Goal: Transaction & Acquisition: Purchase product/service

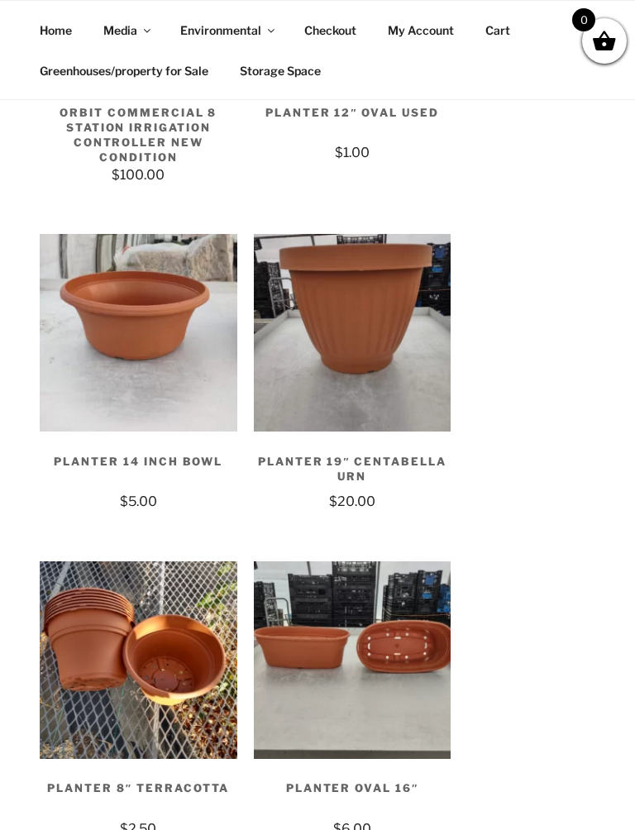
scroll to position [9266, 0]
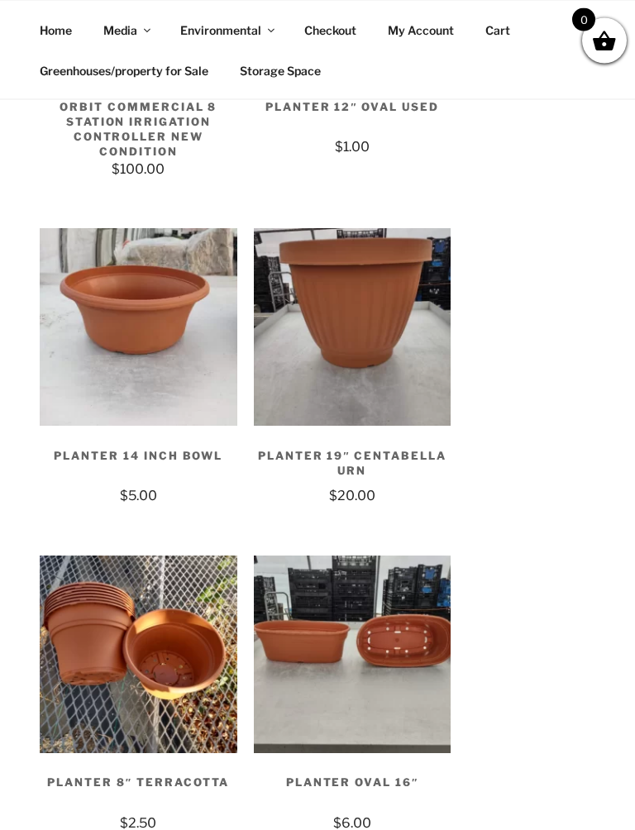
click at [378, 432] on h2 "Planter 19″ Centabella Urn" at bounding box center [352, 459] width 197 height 55
click at [373, 432] on h2 "Planter 19″ Centabella Urn" at bounding box center [352, 459] width 197 height 55
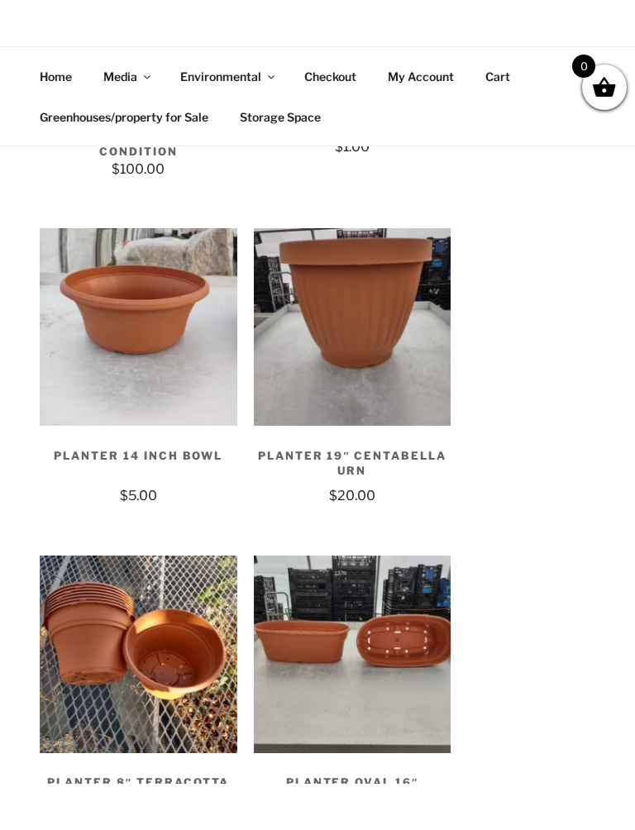
scroll to position [9354, 0]
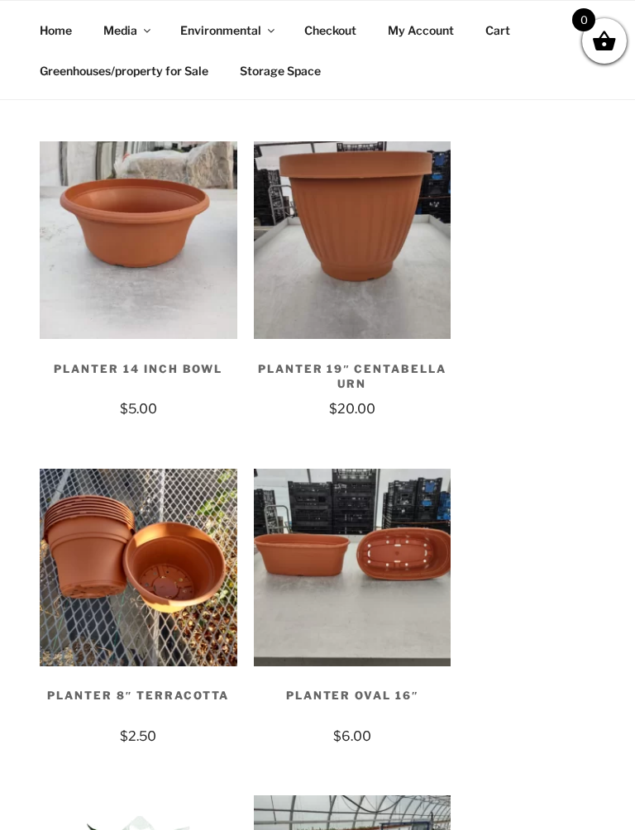
click at [379, 672] on h2 "Planter Oval 16″" at bounding box center [352, 699] width 197 height 55
click at [378, 672] on h2 "Planter Oval 16″" at bounding box center [352, 699] width 197 height 55
click at [369, 672] on h2 "Planter Oval 16″" at bounding box center [352, 699] width 197 height 55
click at [373, 672] on h2 "Planter Oval 16″" at bounding box center [352, 699] width 197 height 55
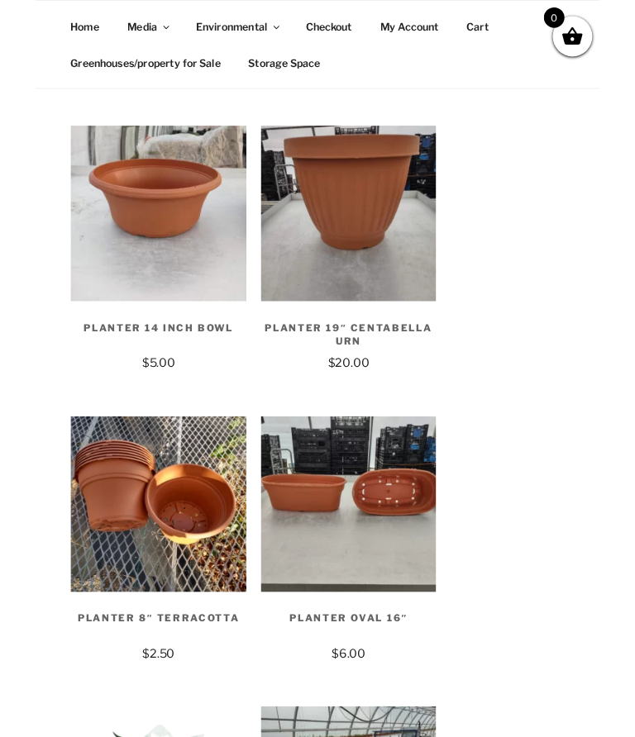
scroll to position [9400, 0]
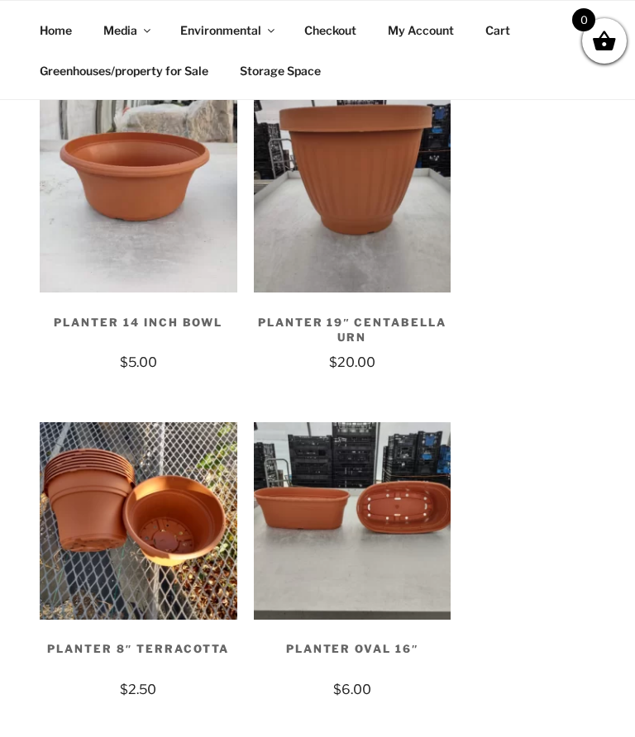
click at [393, 435] on img at bounding box center [352, 520] width 197 height 197
click at [387, 423] on img at bounding box center [352, 520] width 197 height 197
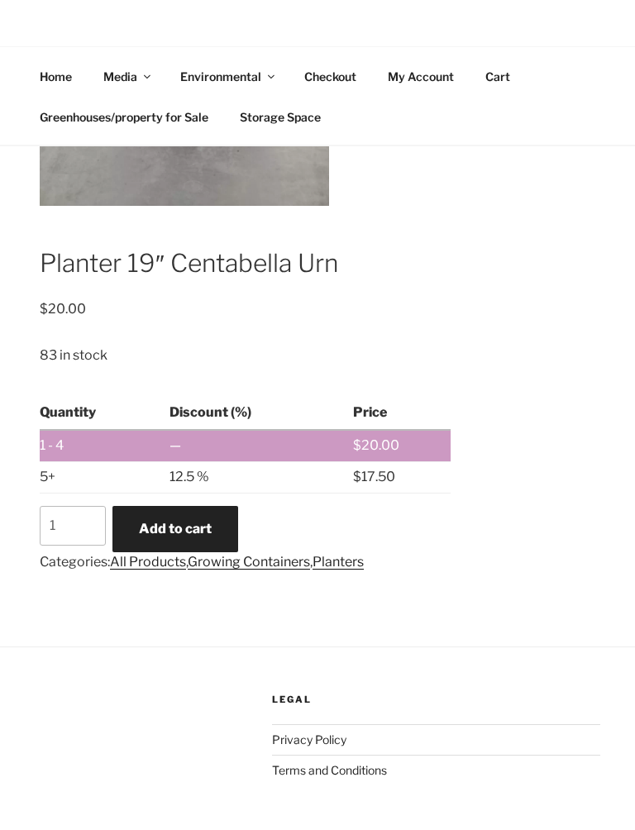
scroll to position [745, 0]
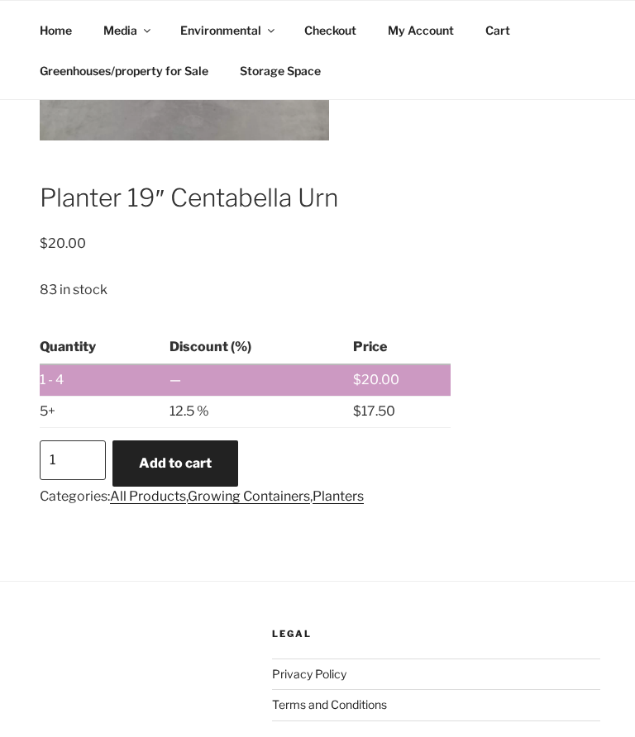
click at [77, 440] on input "1" at bounding box center [73, 460] width 66 height 40
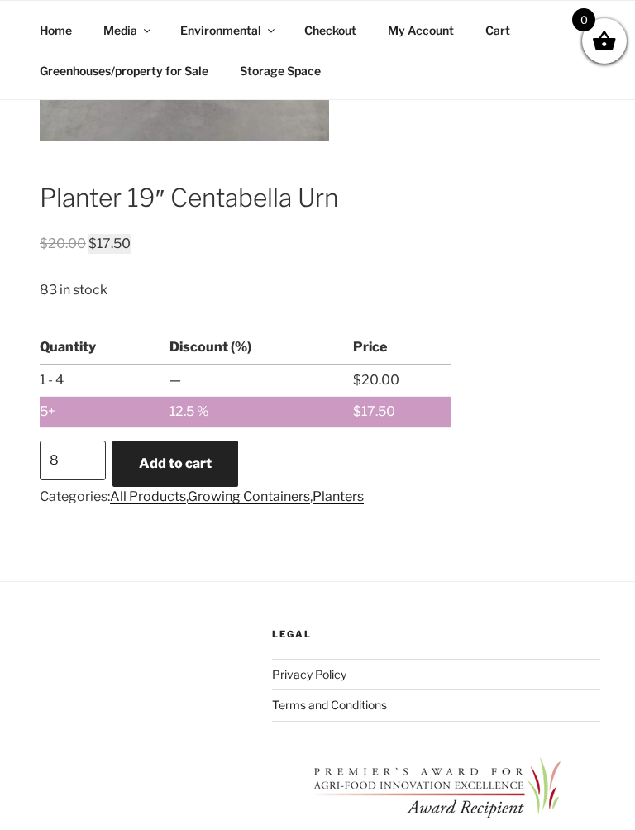
type input "8"
click at [207, 440] on button "Add to cart" at bounding box center [175, 463] width 126 height 46
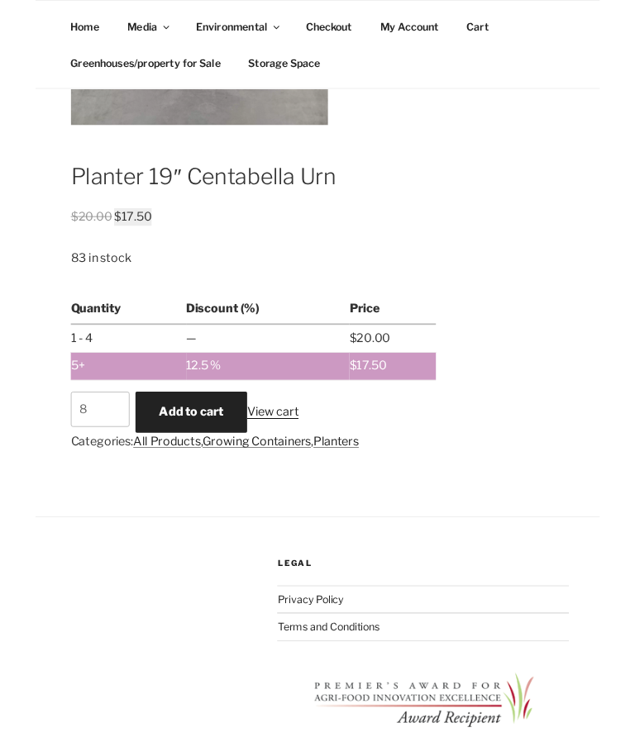
scroll to position [849, 0]
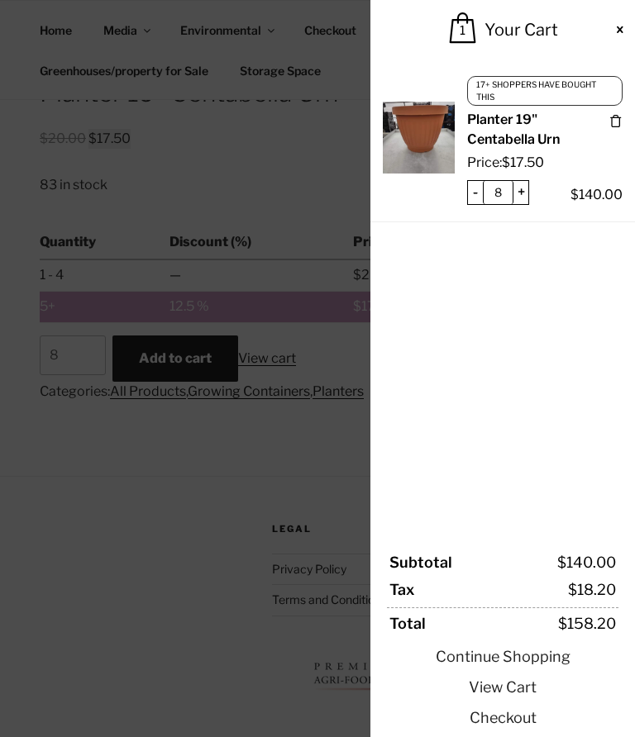
click at [537, 655] on link "Continue Shopping" at bounding box center [502, 656] width 231 height 22
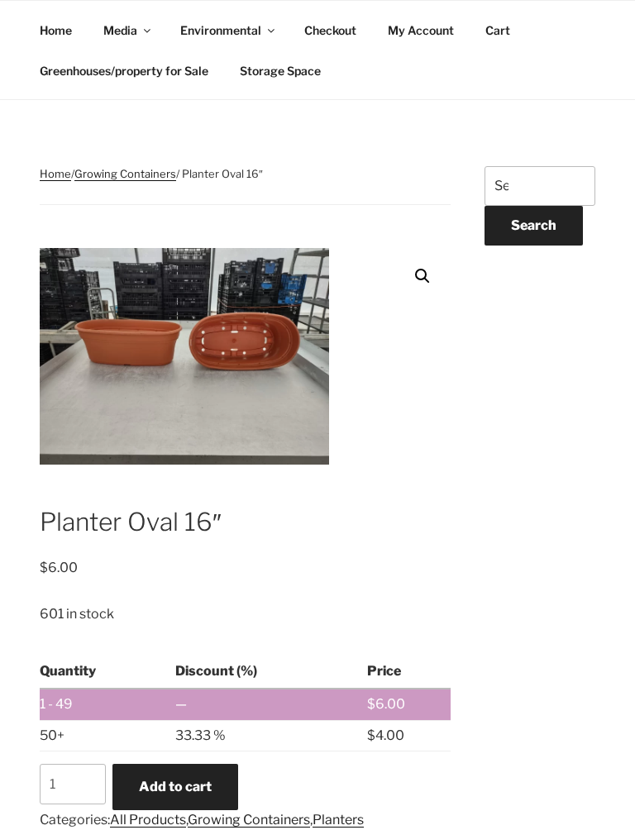
scroll to position [266, 0]
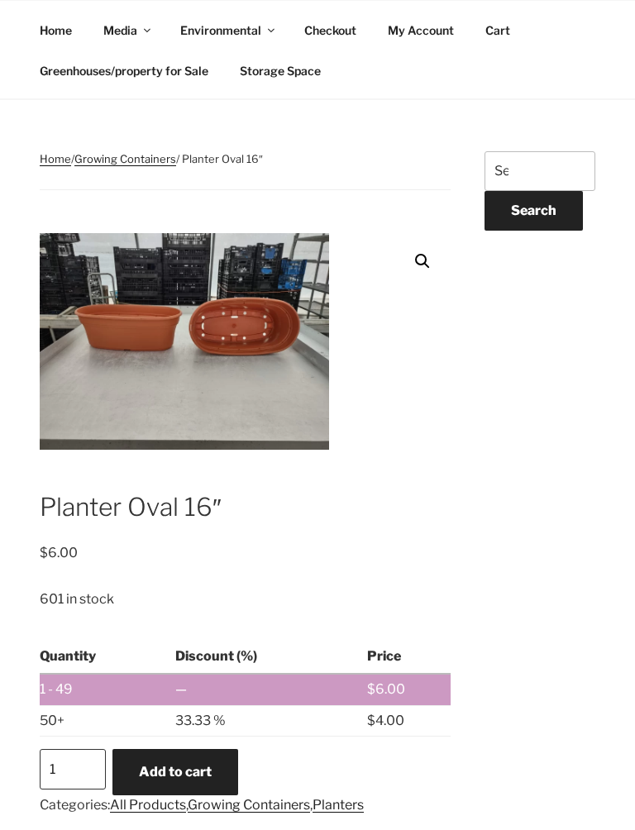
click at [73, 736] on input "1" at bounding box center [73, 769] width 66 height 40
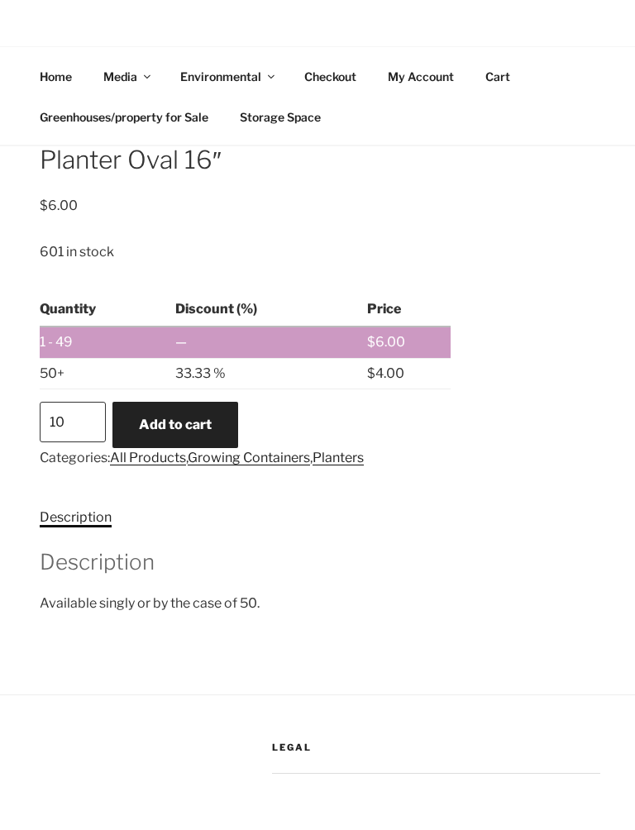
scroll to position [660, 0]
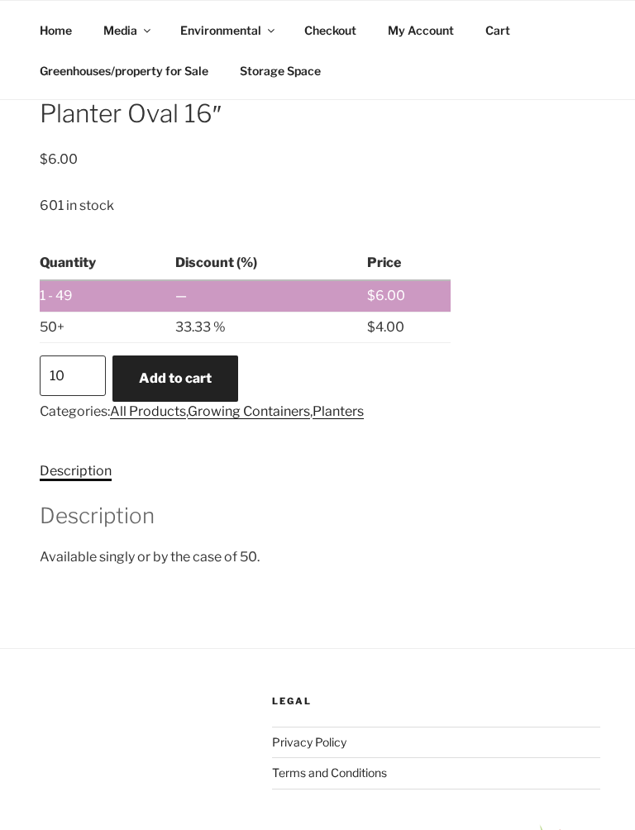
type input "1"
type input "4"
click at [216, 355] on button "Add to cart" at bounding box center [175, 378] width 126 height 46
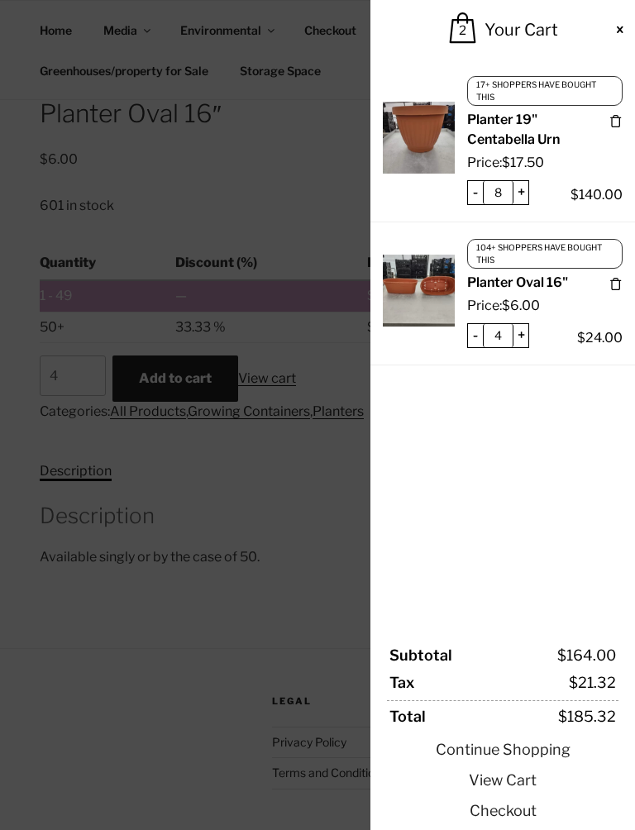
click at [527, 736] on link "Checkout" at bounding box center [502, 810] width 231 height 22
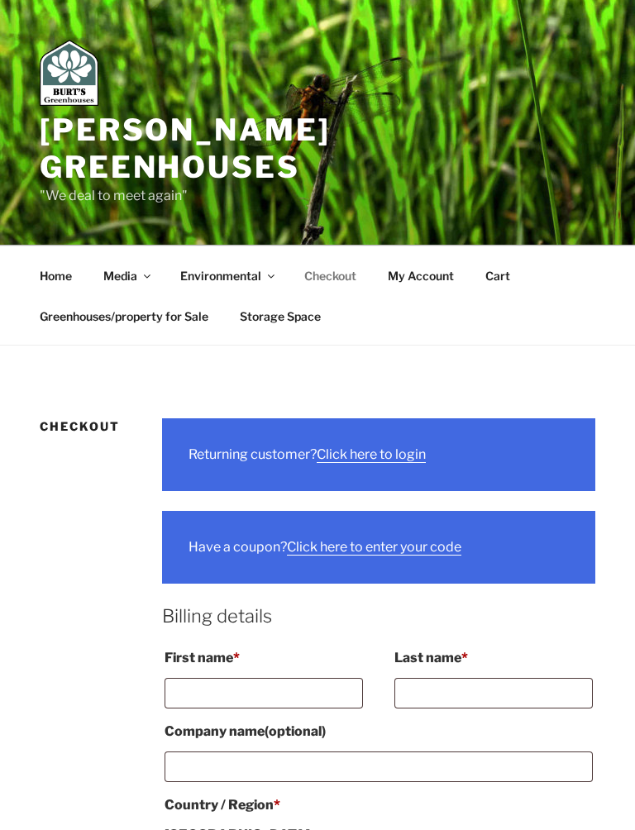
select select "ON"
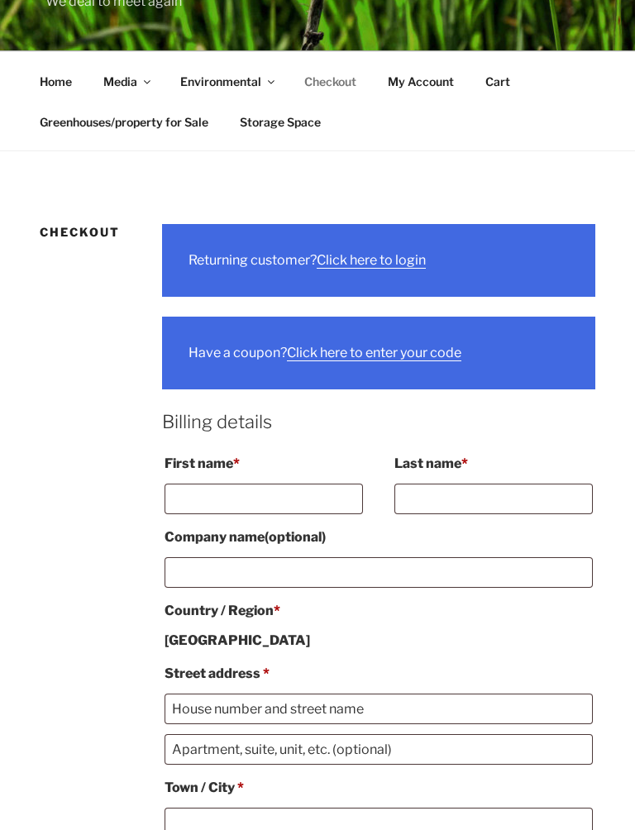
scroll to position [197, 0]
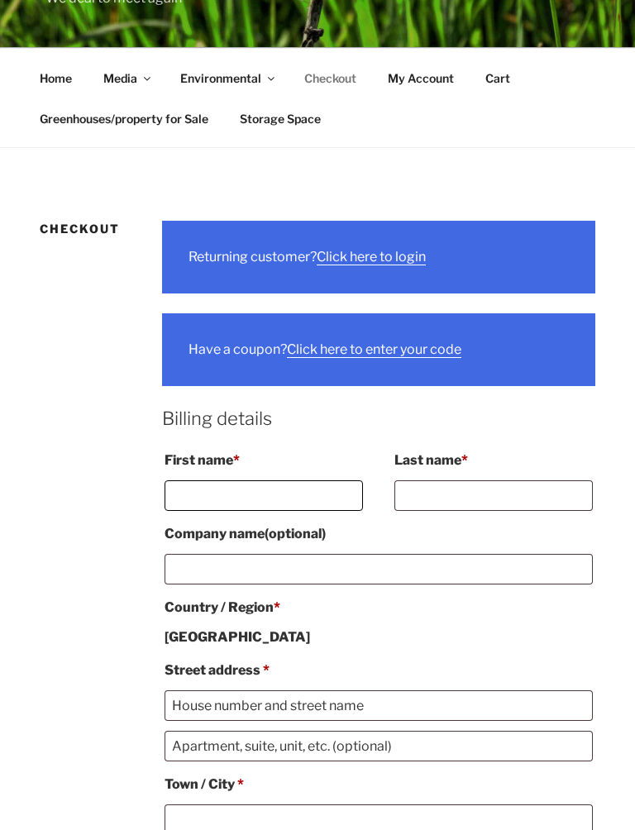
click at [201, 480] on input "First name *" at bounding box center [263, 495] width 198 height 31
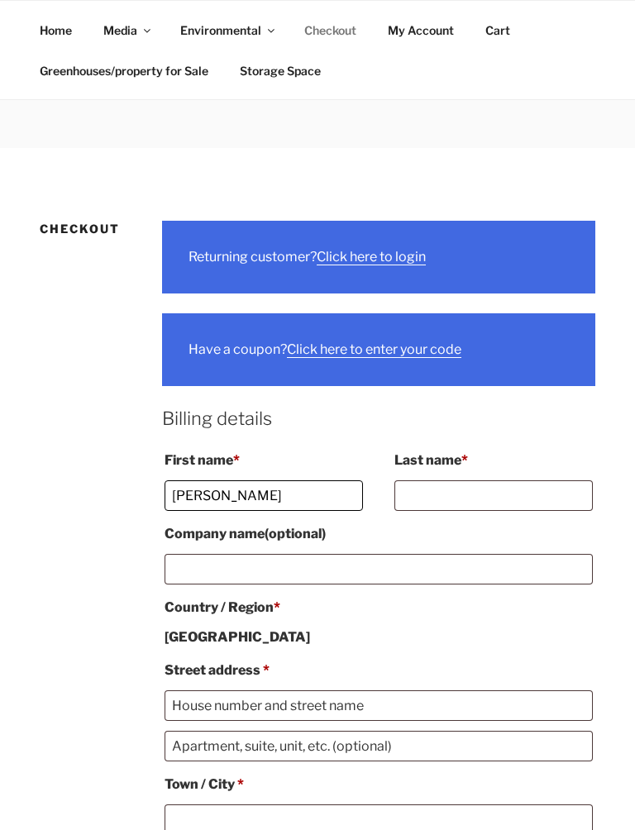
type input "Richard"
click at [438, 480] on input "Last name *" at bounding box center [493, 495] width 198 height 31
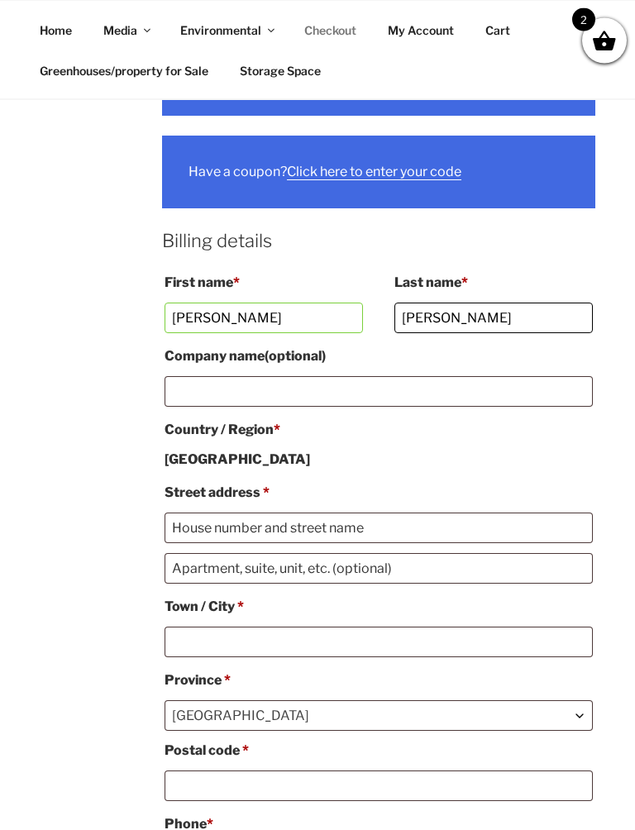
scroll to position [388, 0]
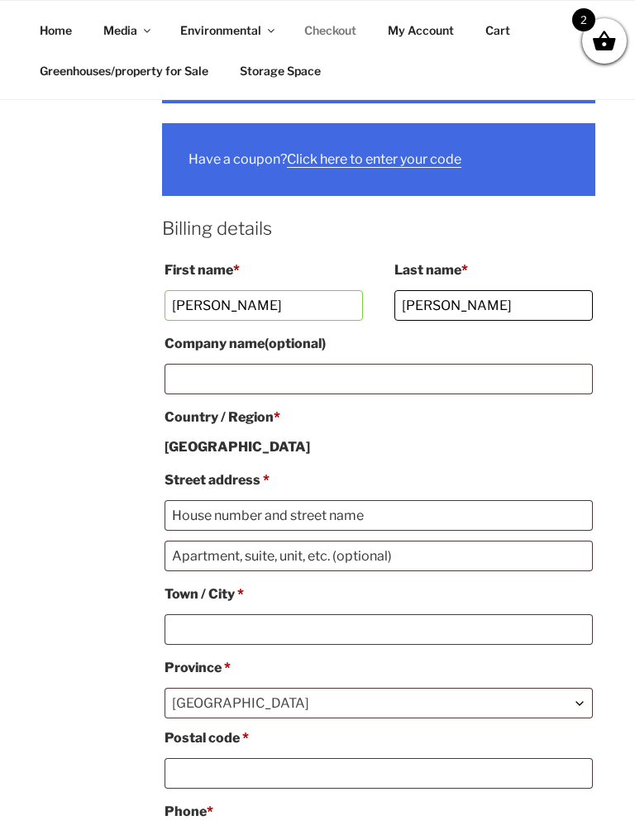
type input "Smith"
click at [216, 500] on input "Street address *" at bounding box center [378, 515] width 428 height 31
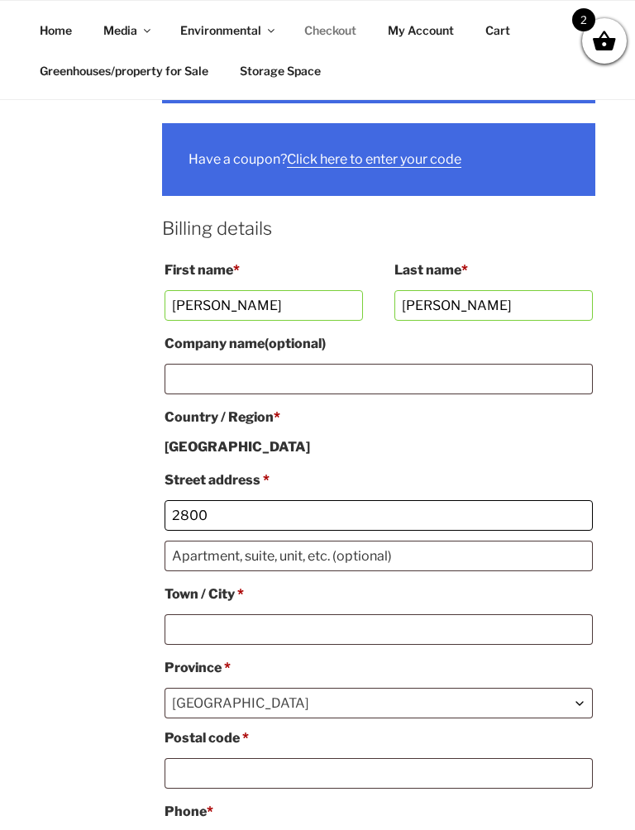
type input "2800"
click at [209, 540] on input "Apartment, suite, unit, etc. (optional)" at bounding box center [378, 555] width 428 height 31
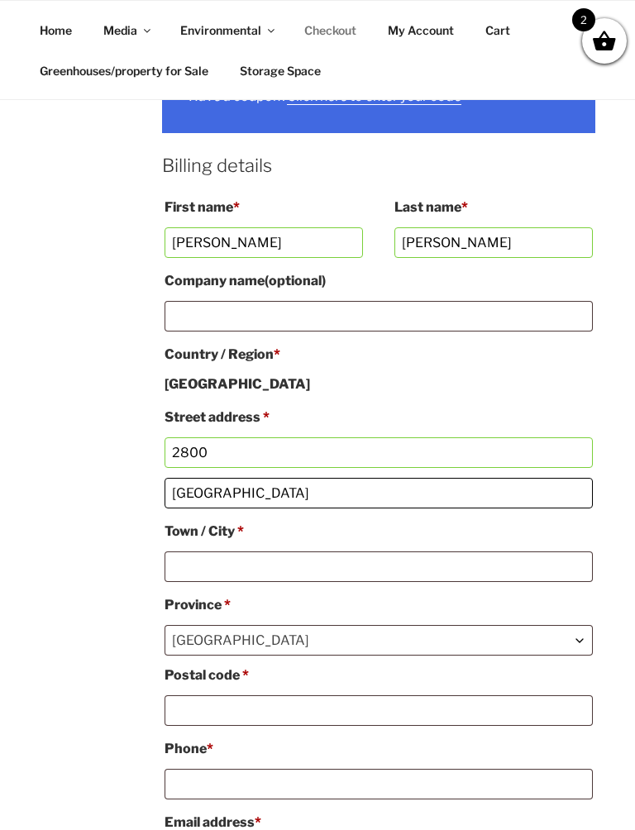
scroll to position [463, 0]
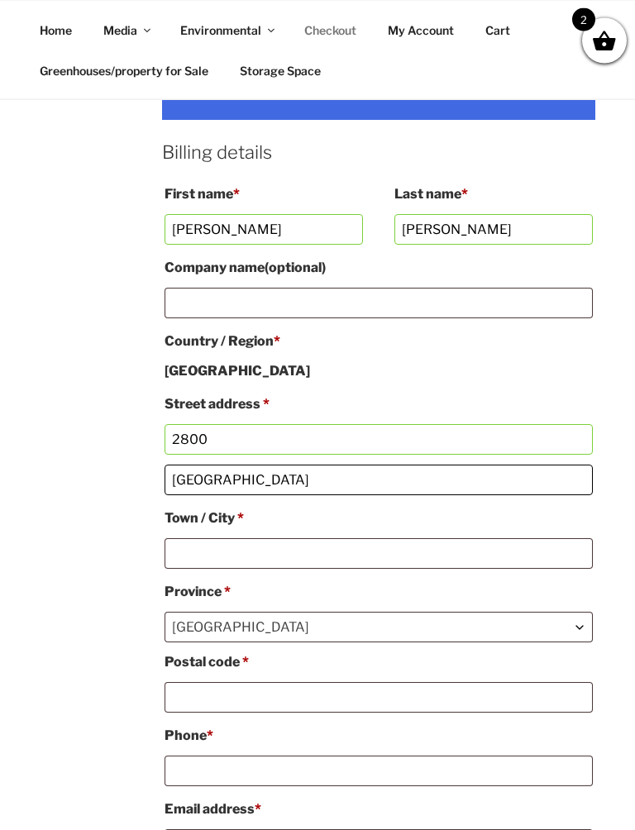
type input "Quabbin Road"
click at [216, 539] on input "Town / City *" at bounding box center [378, 554] width 428 height 31
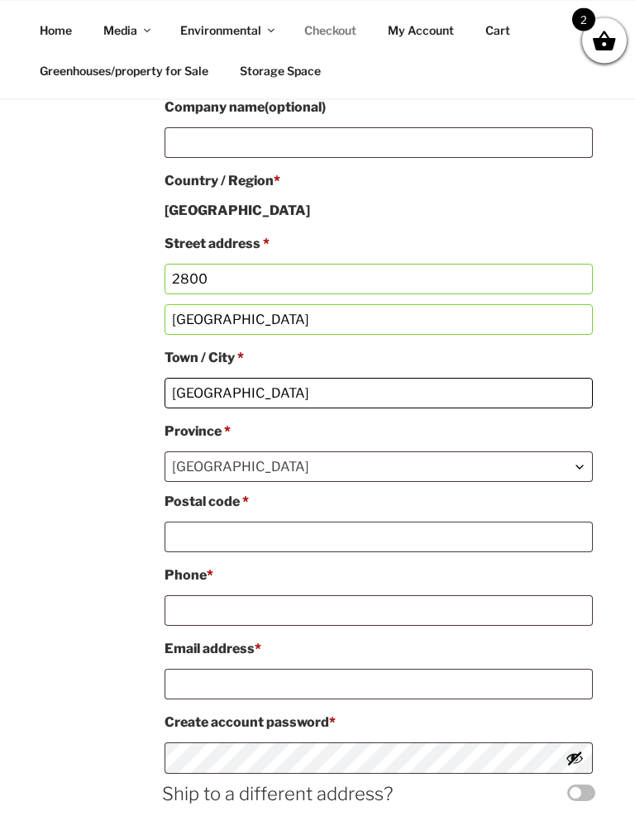
scroll to position [624, 0]
type input "Odessa"
click at [200, 521] on input "Postal code *" at bounding box center [378, 536] width 428 height 31
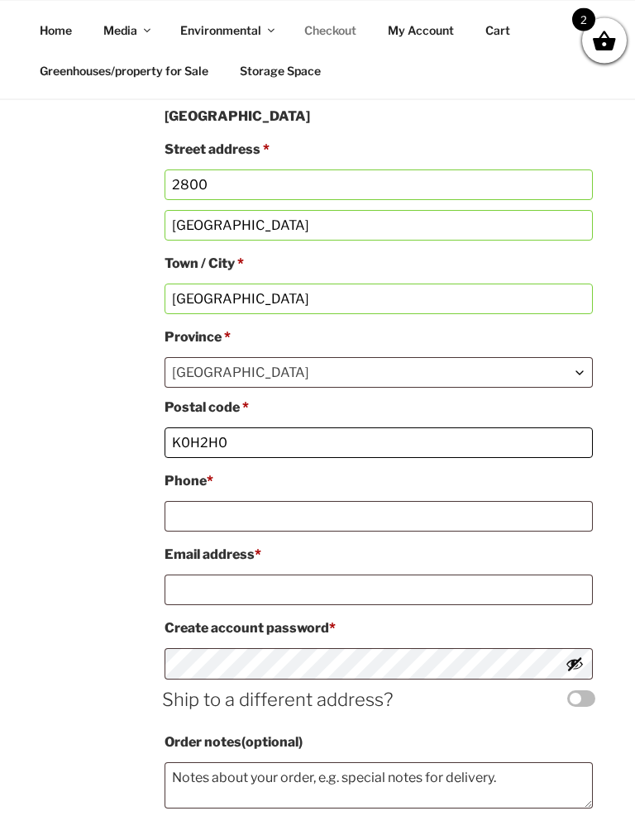
scroll to position [718, 0]
type input "K0H2H0"
click at [229, 501] on input "Phone *" at bounding box center [378, 516] width 428 height 31
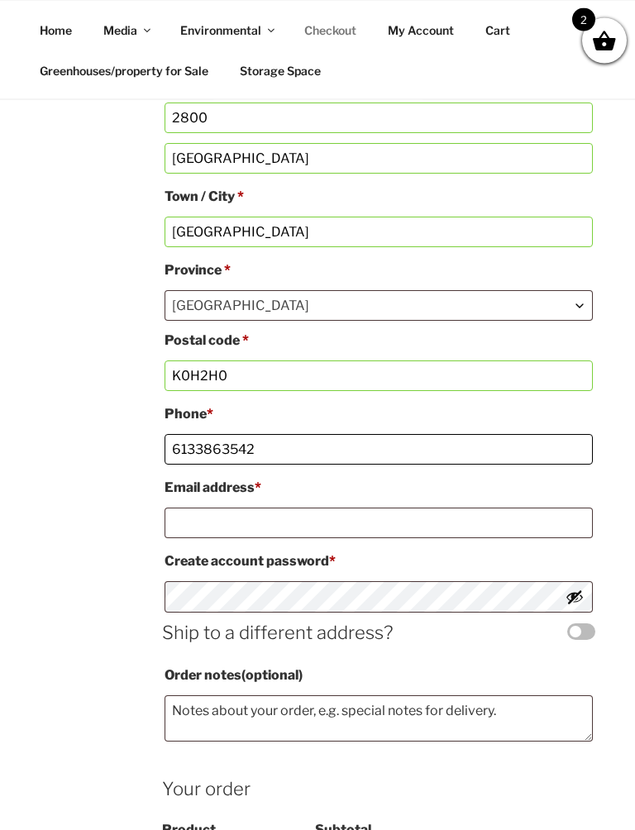
scroll to position [785, 0]
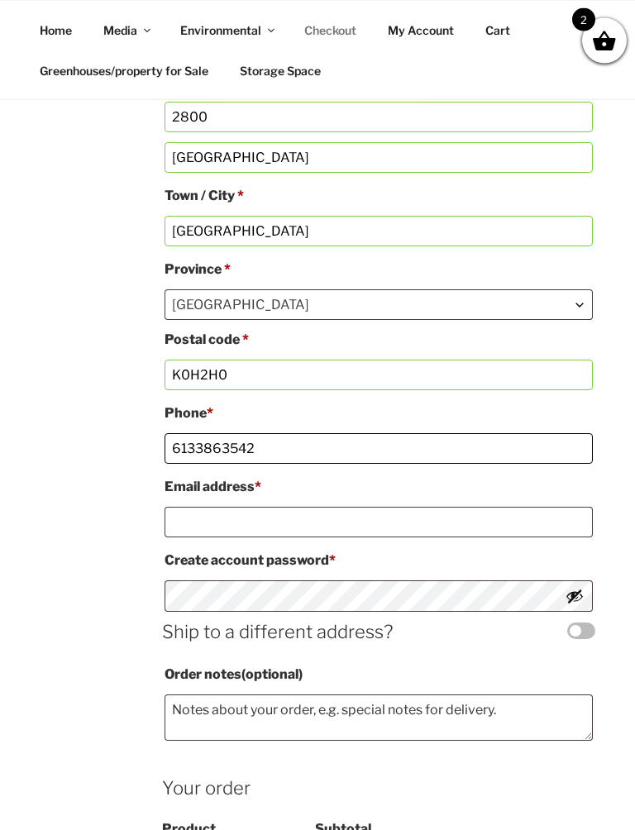
type input "6133863542"
click at [226, 507] on input "Email address *" at bounding box center [378, 522] width 428 height 31
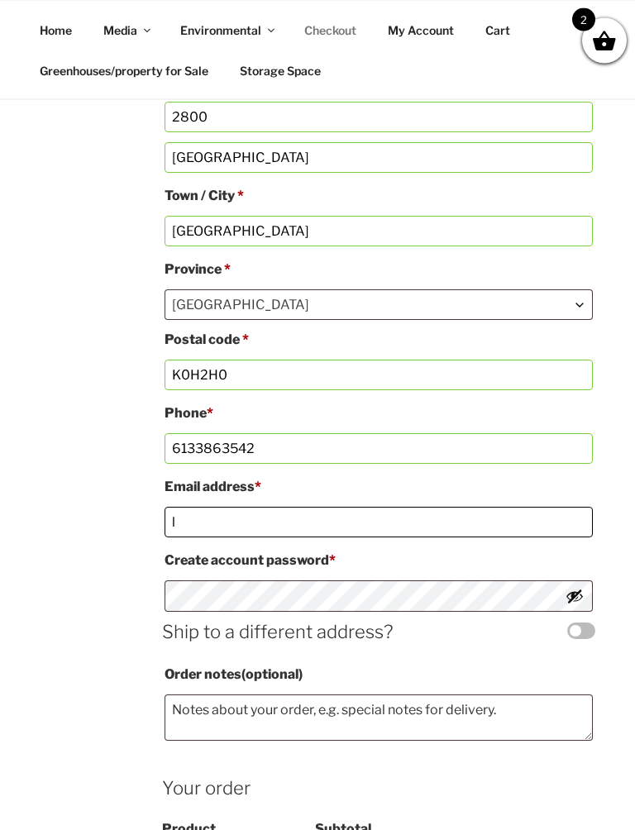
scroll to position [786, 0]
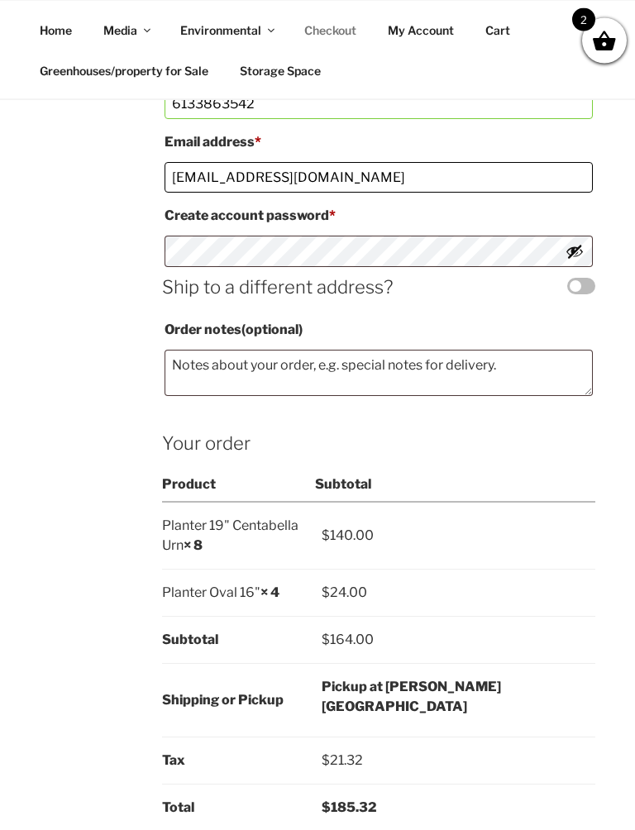
type input "lynsmith82@gmail.com"
click at [228, 350] on textarea "Order notes (optional)" at bounding box center [378, 373] width 428 height 46
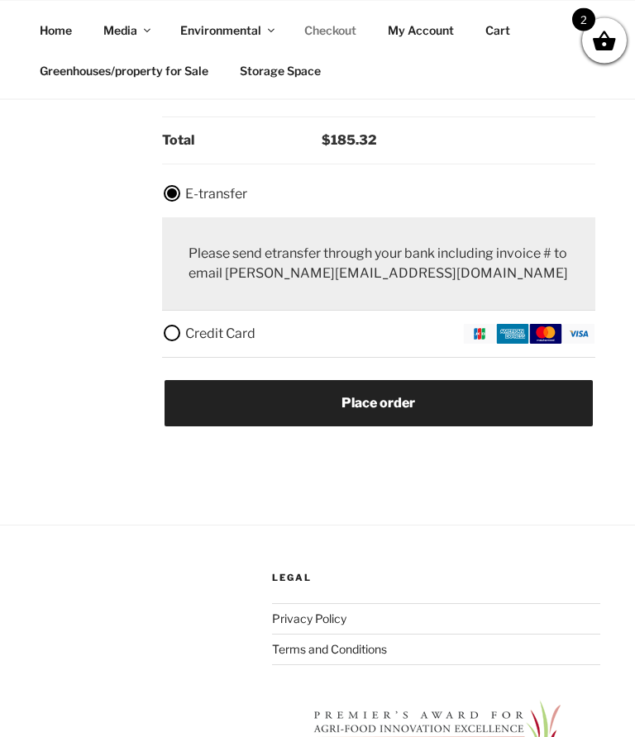
scroll to position [1800, 0]
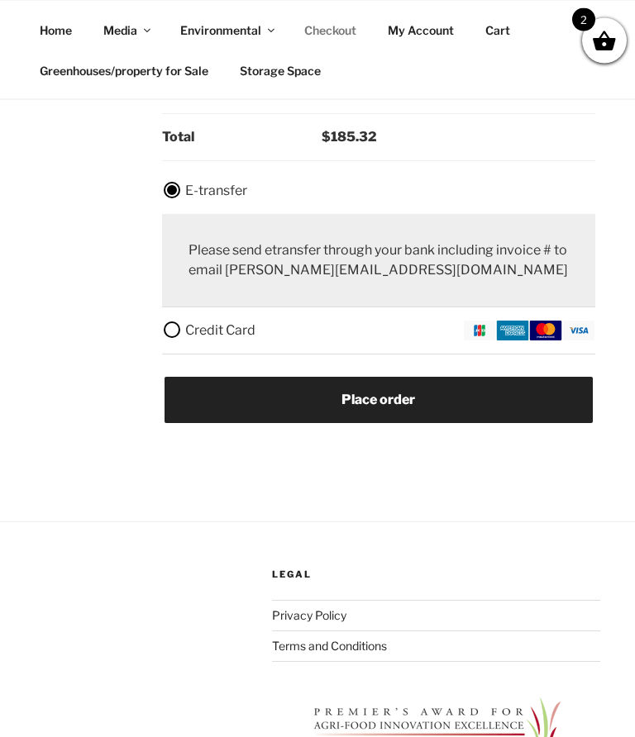
type textarea "I can pick up this Friday"
click at [515, 378] on button "Place order" at bounding box center [378, 401] width 428 height 46
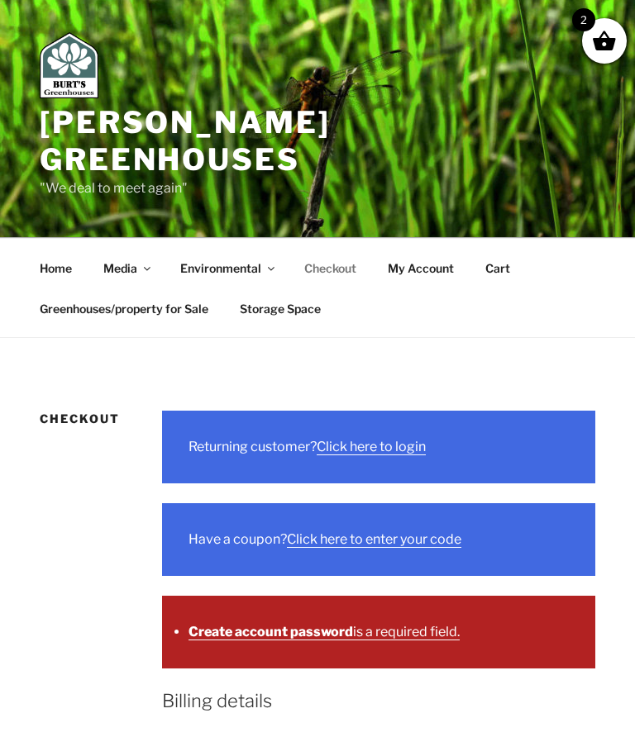
scroll to position [0, 0]
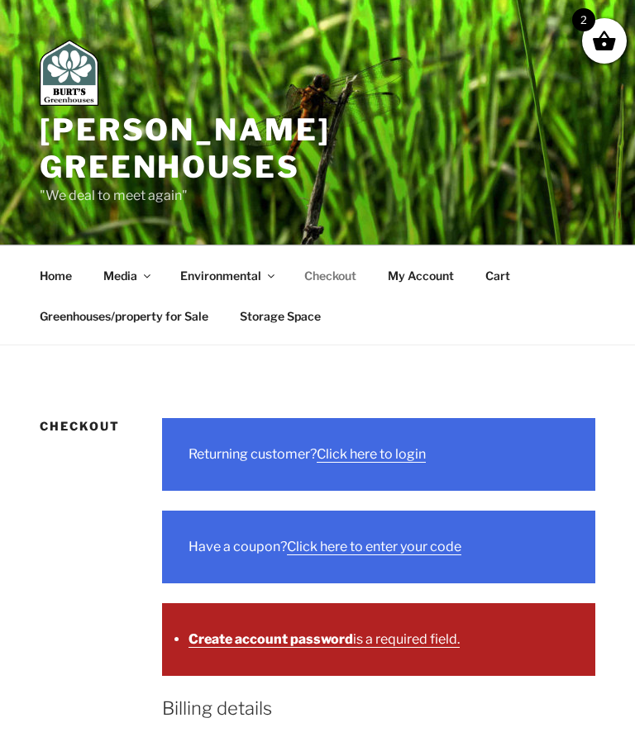
click at [397, 446] on link "Click here to login" at bounding box center [370, 454] width 109 height 16
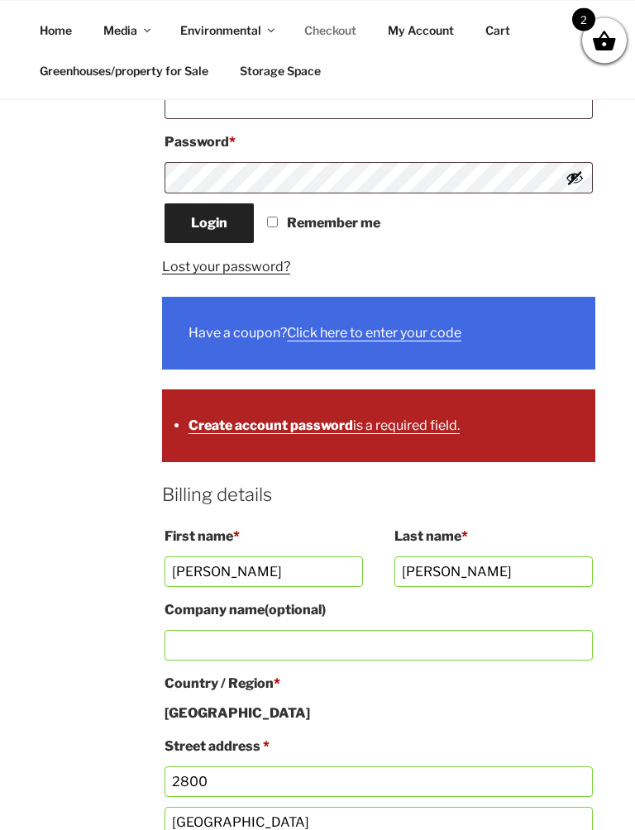
scroll to position [523, 0]
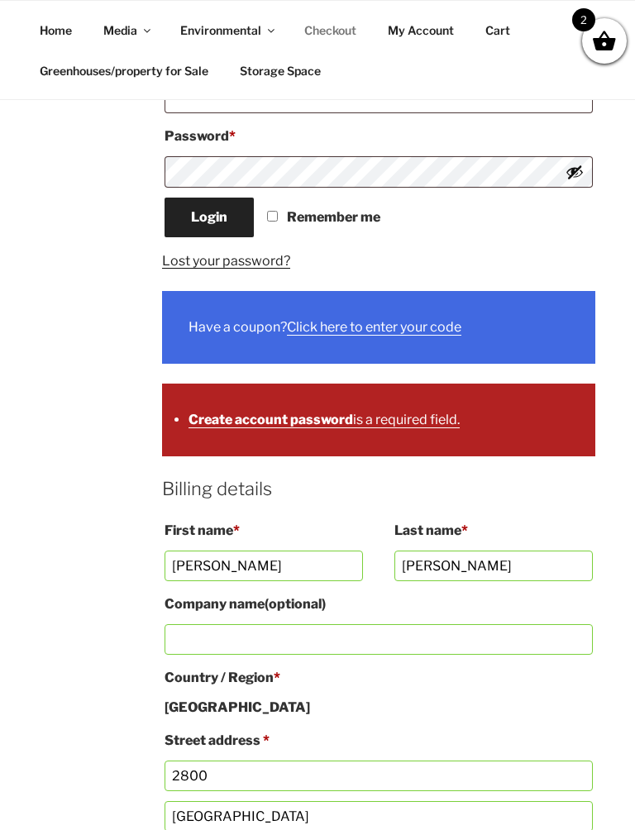
click at [502, 383] on ul "Create account password is a required field." at bounding box center [378, 419] width 433 height 73
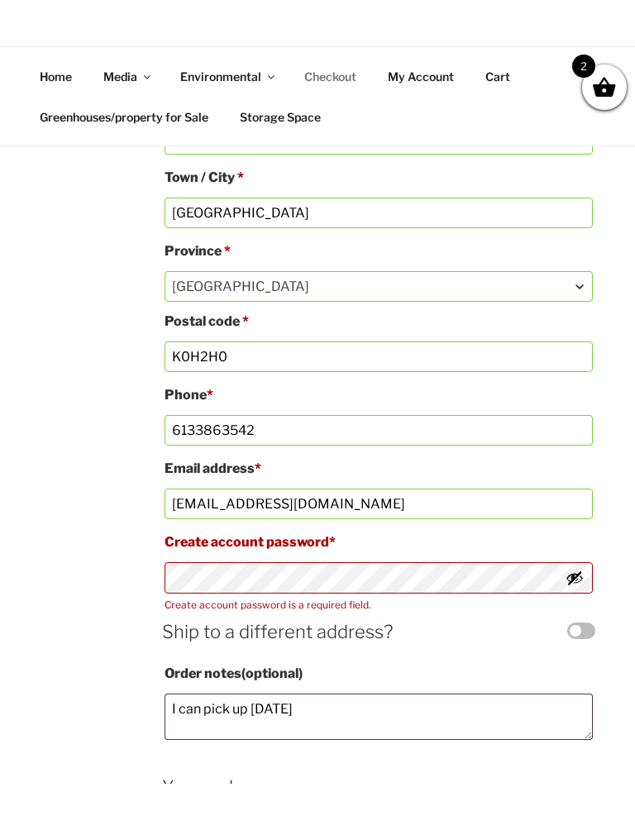
scroll to position [1332, 0]
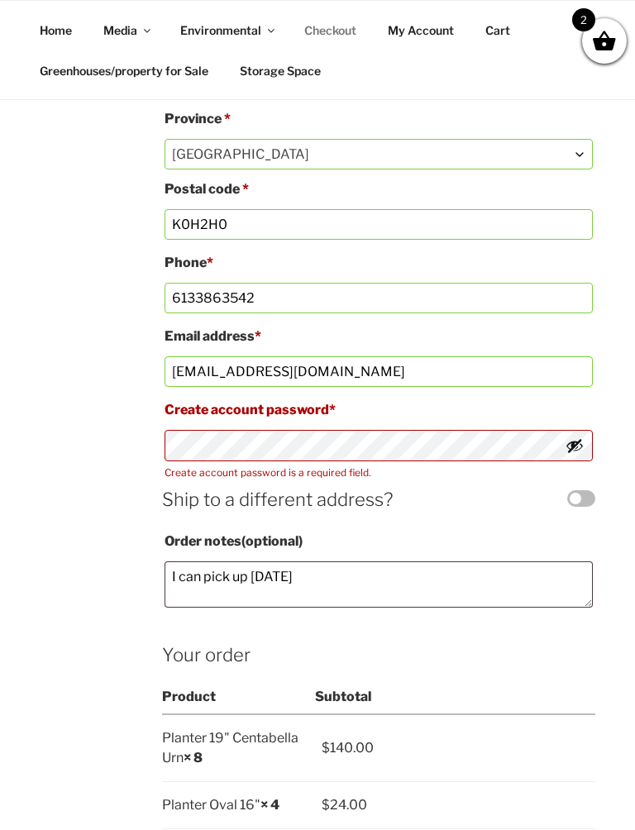
click at [236, 356] on input "lynsmith82@gmail.com" at bounding box center [378, 371] width 428 height 31
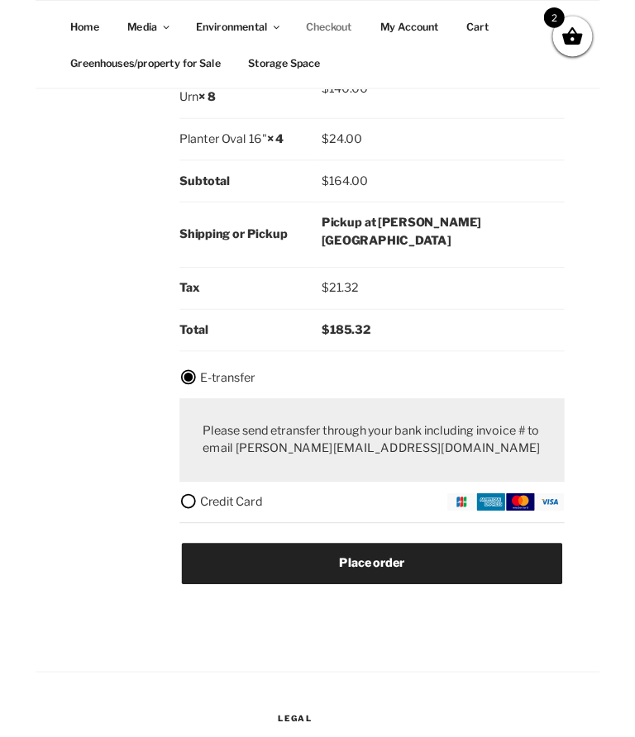
scroll to position [2052, 0]
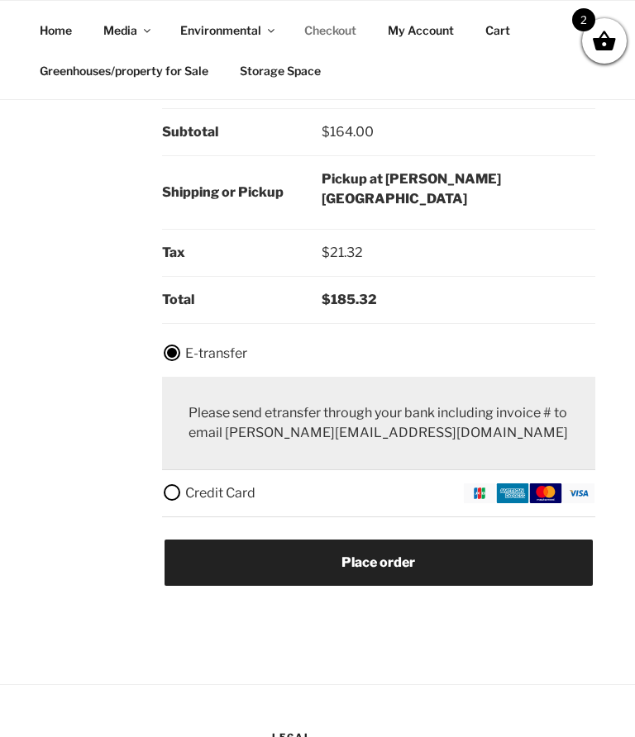
type input "lynsmith81@gmail.com"
click at [412, 540] on button "Place order" at bounding box center [378, 563] width 428 height 46
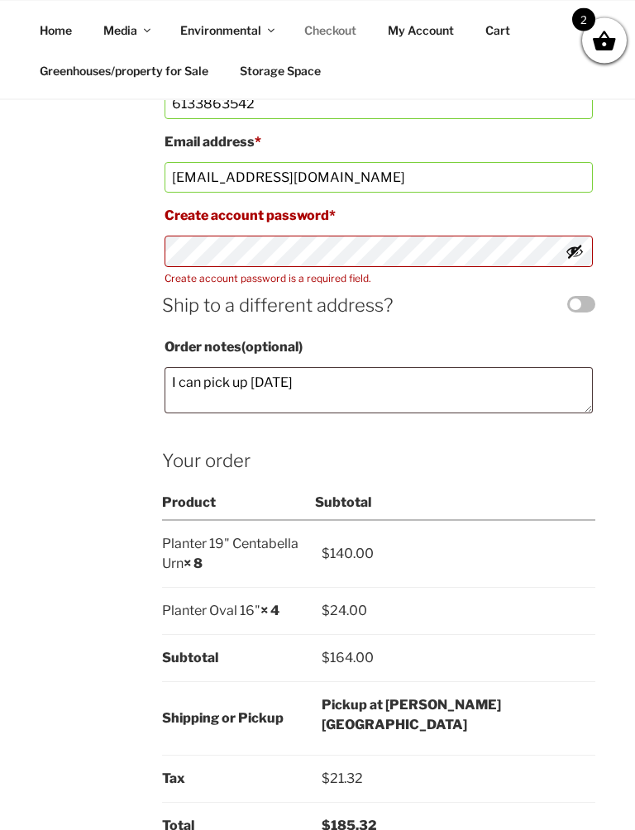
scroll to position [1526, 0]
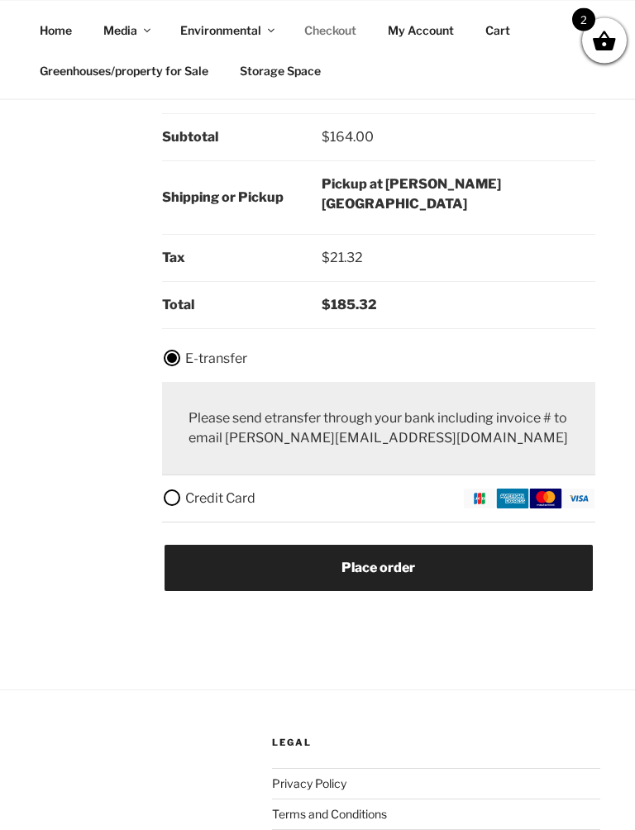
click at [425, 545] on button "Place order" at bounding box center [378, 568] width 428 height 46
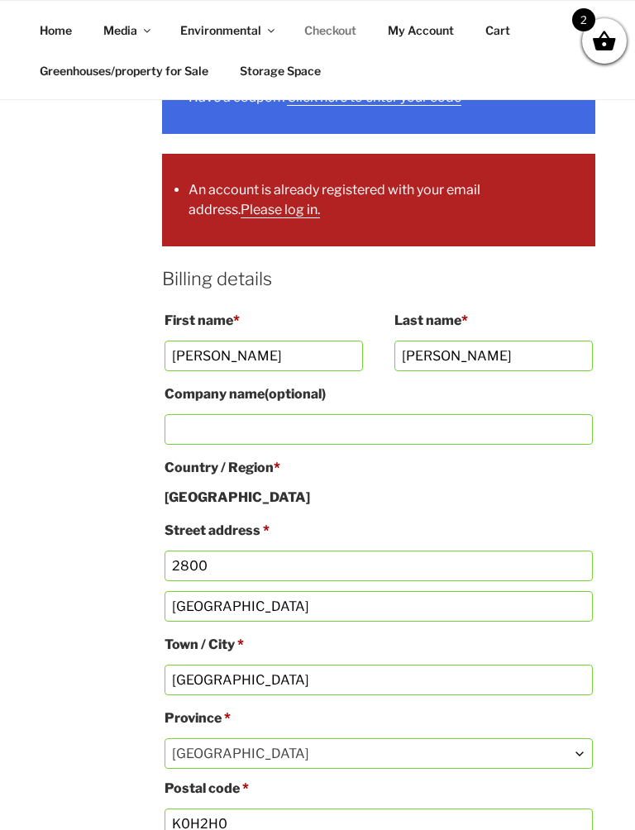
scroll to position [730, 0]
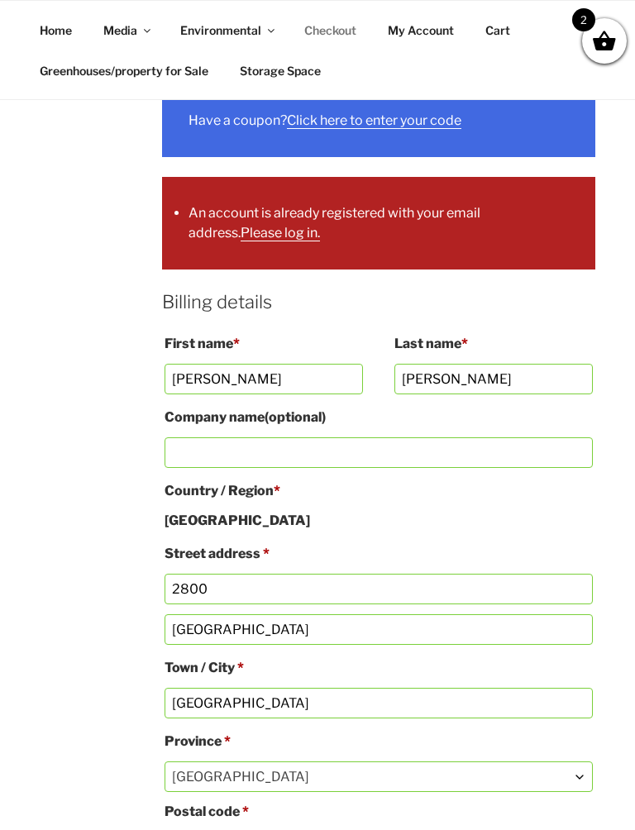
click at [255, 225] on link "Please log in." at bounding box center [279, 233] width 79 height 16
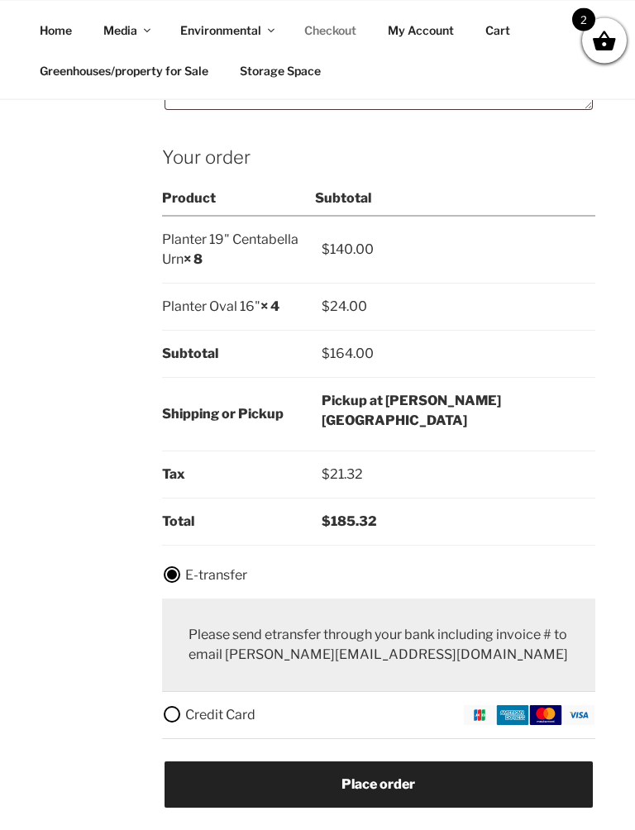
scroll to position [1599, 0]
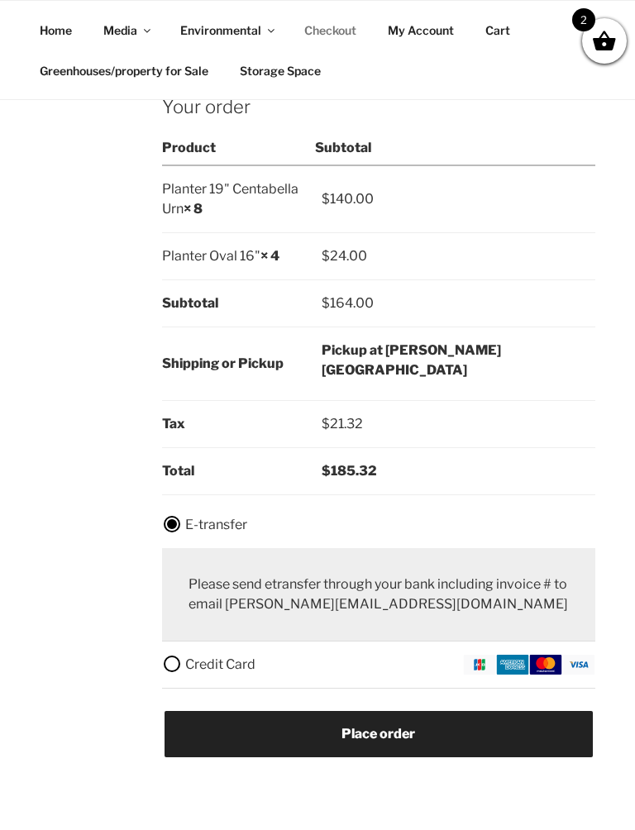
click at [421, 711] on button "Place order" at bounding box center [378, 734] width 428 height 46
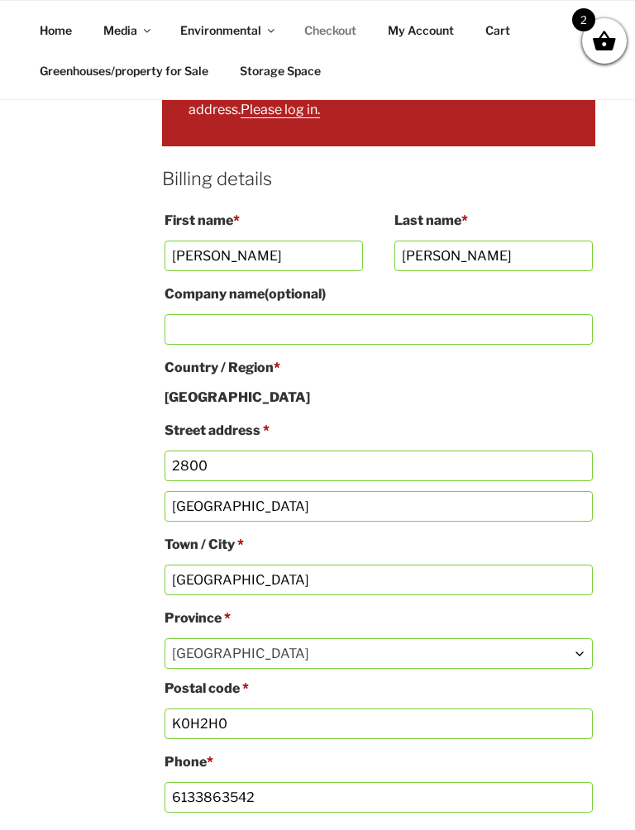
scroll to position [426, 0]
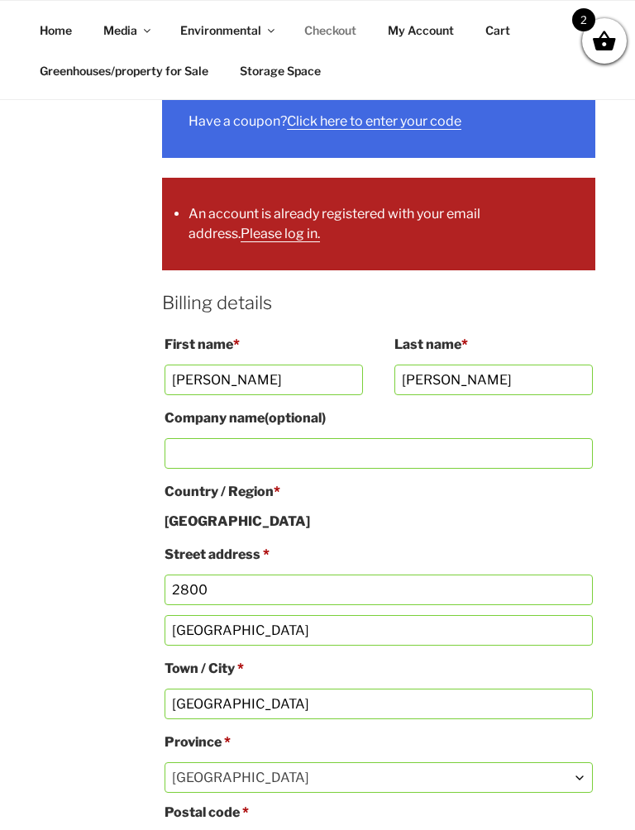
click at [291, 204] on li "An account is already registered with your email address. Please log in." at bounding box center [378, 224] width 380 height 40
click at [258, 204] on li "An account is already registered with your email address. Please log in." at bounding box center [378, 224] width 380 height 40
click at [531, 204] on li "An account is already registered with your email address. Please log in." at bounding box center [378, 224] width 380 height 40
click at [560, 178] on ul "An account is already registered with your email address. Please log in." at bounding box center [378, 224] width 433 height 93
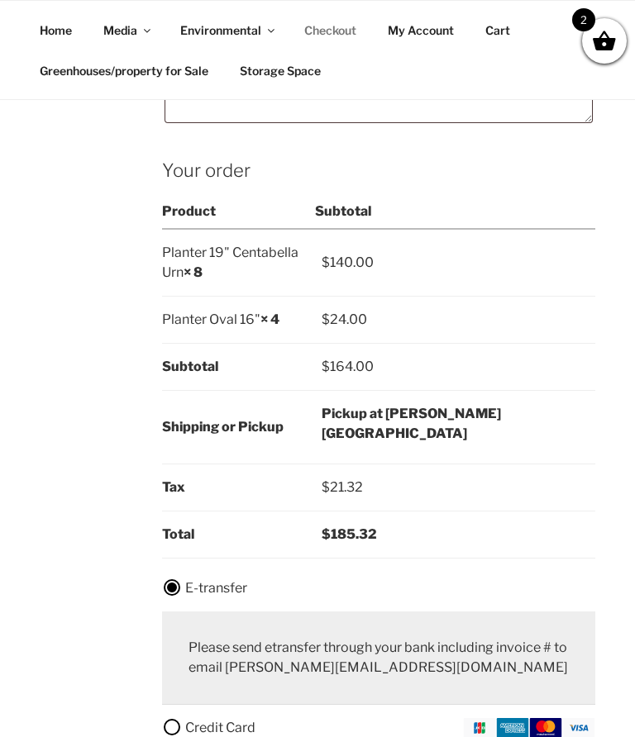
scroll to position [1293, 0]
